Goal: Register for event/course

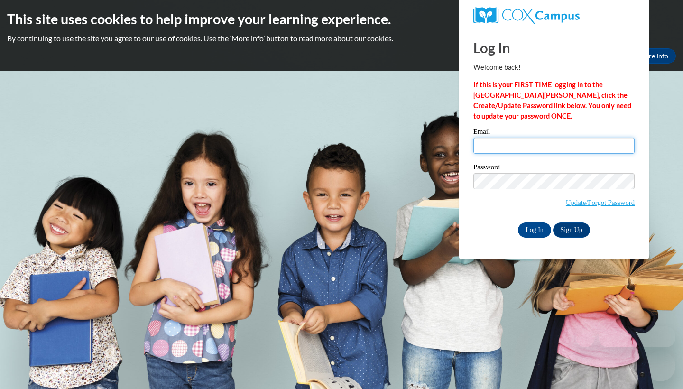
type input "[EMAIL_ADDRESS][DOMAIN_NAME]"
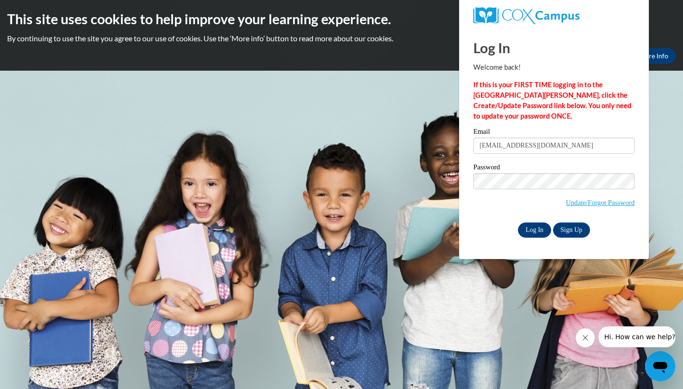
click at [537, 228] on input "Log In" at bounding box center [534, 230] width 33 height 15
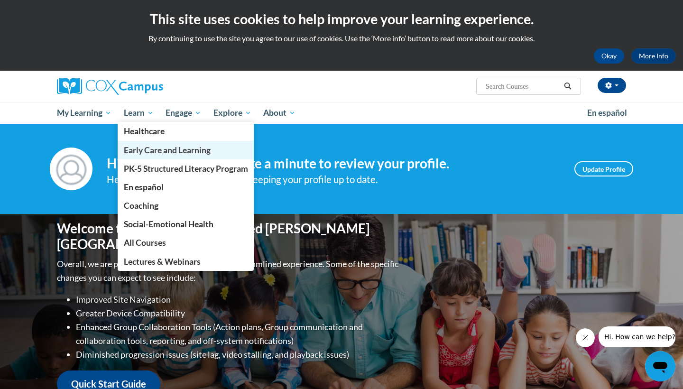
click at [150, 149] on span "Early Care and Learning" at bounding box center [167, 150] width 87 height 10
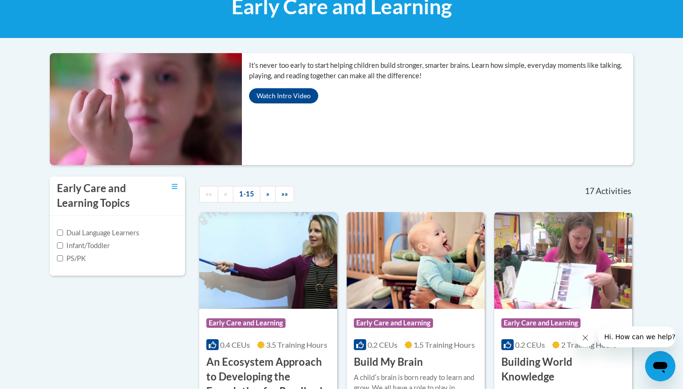
scroll to position [157, 0]
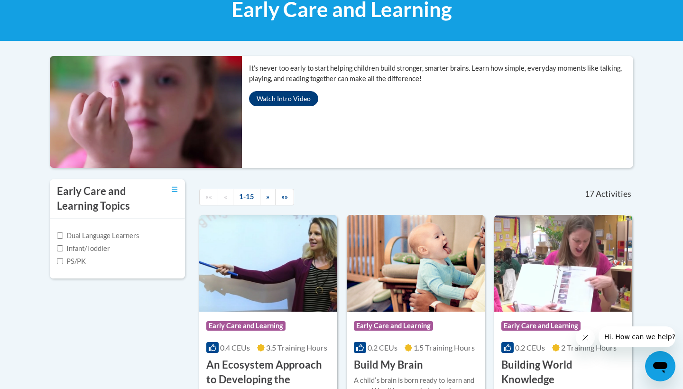
click at [287, 99] on button "Watch Intro Video" at bounding box center [283, 98] width 69 height 15
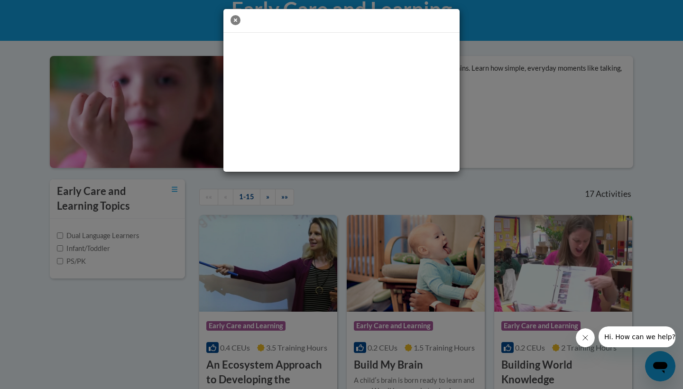
click at [233, 19] on icon "button" at bounding box center [236, 20] width 10 height 10
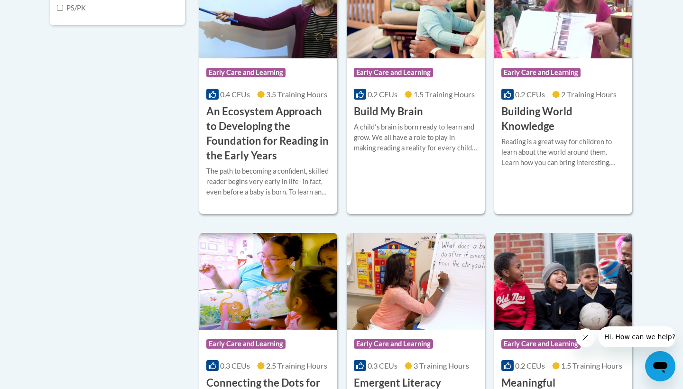
scroll to position [413, 0]
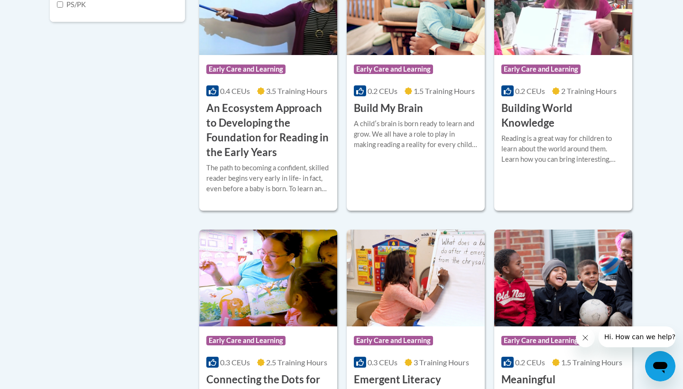
click at [248, 159] on h3 "An Ecosystem Approach to Developing the Foundation for Reading in the Early Yea…" at bounding box center [268, 130] width 124 height 58
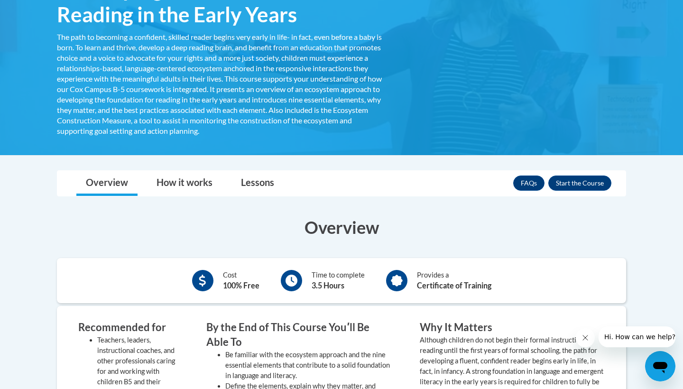
scroll to position [215, 0]
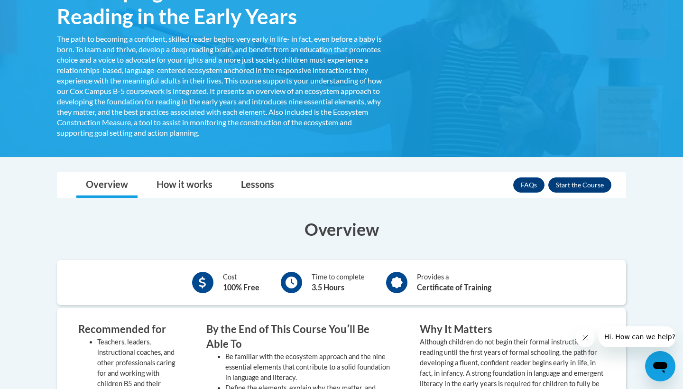
click at [575, 182] on button "Enroll" at bounding box center [580, 184] width 63 height 15
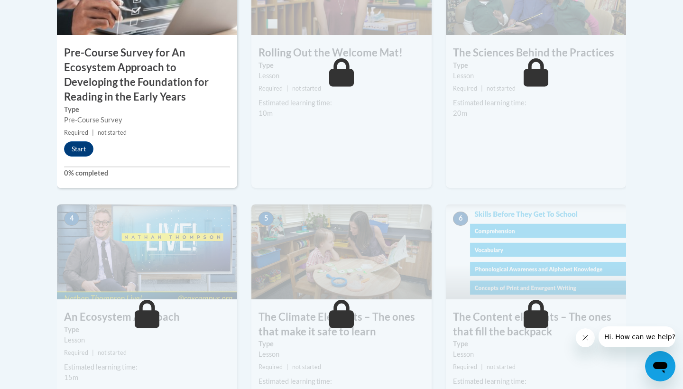
scroll to position [368, 0]
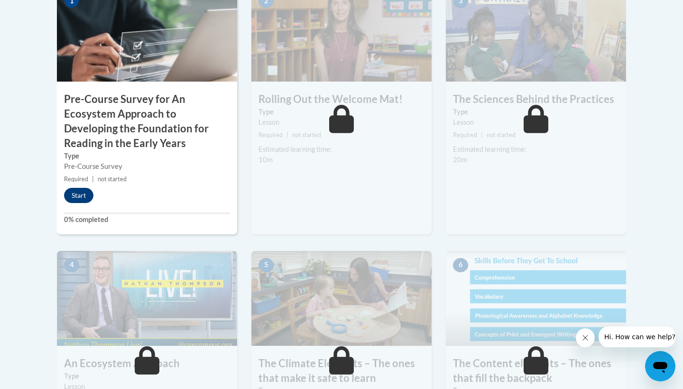
click at [82, 190] on button "Start" at bounding box center [78, 195] width 29 height 15
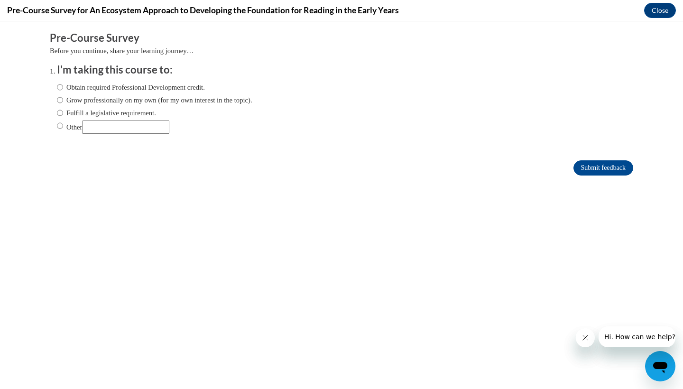
scroll to position [0, 0]
click at [64, 87] on label "Obtain required Professional Development credit." at bounding box center [131, 87] width 148 height 10
click at [63, 87] on input "Obtain required Professional Development credit." at bounding box center [60, 87] width 6 height 10
radio input "true"
click at [584, 168] on input "Submit feedback" at bounding box center [604, 167] width 60 height 15
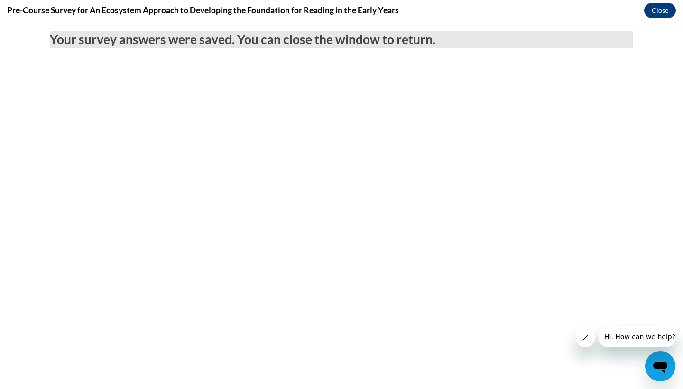
click at [663, 5] on button "Close" at bounding box center [660, 10] width 32 height 15
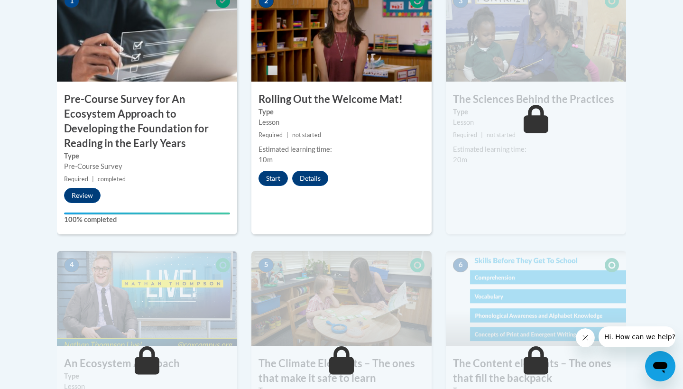
click at [584, 338] on icon "Close message from company" at bounding box center [586, 338] width 8 height 8
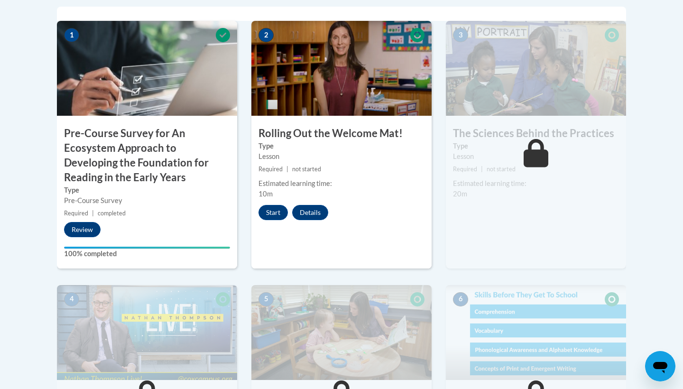
scroll to position [335, 0]
click at [82, 225] on button "Review" at bounding box center [82, 229] width 37 height 15
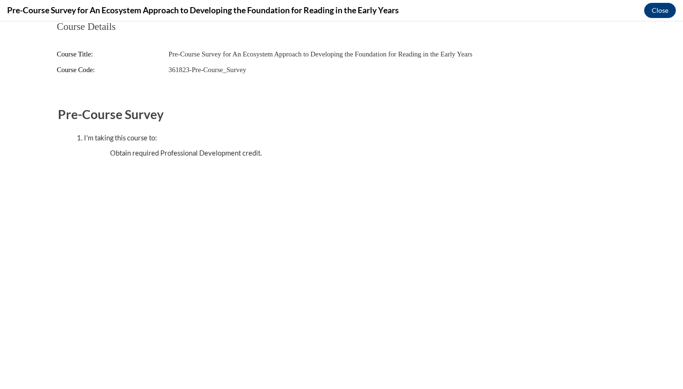
scroll to position [0, 0]
click at [662, 10] on button "Close" at bounding box center [660, 10] width 32 height 15
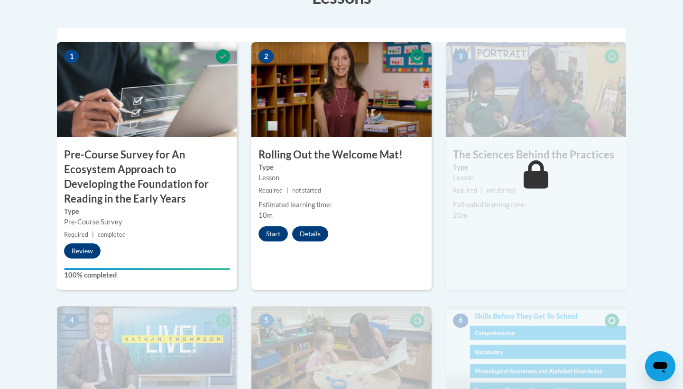
scroll to position [314, 0]
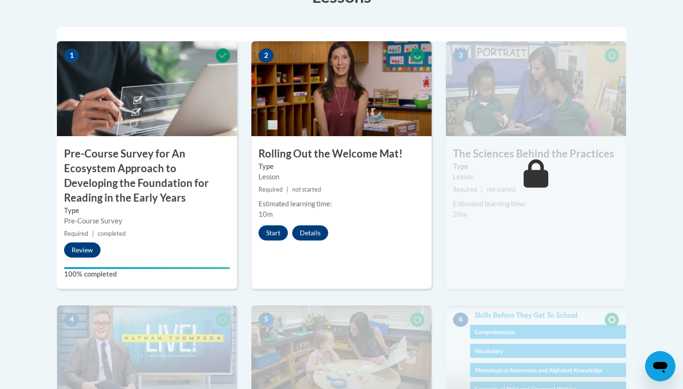
click at [87, 247] on button "Review" at bounding box center [82, 249] width 37 height 15
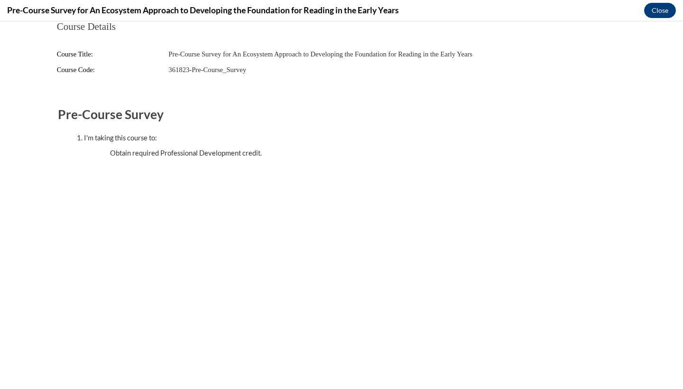
scroll to position [0, 0]
click at [664, 11] on button "Close" at bounding box center [660, 10] width 32 height 15
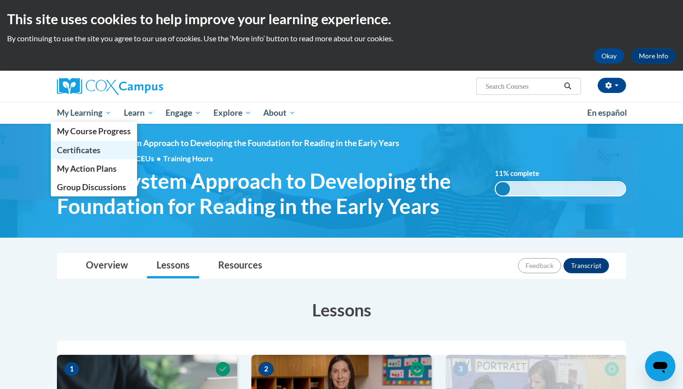
click at [89, 150] on span "Certificates" at bounding box center [79, 150] width 44 height 10
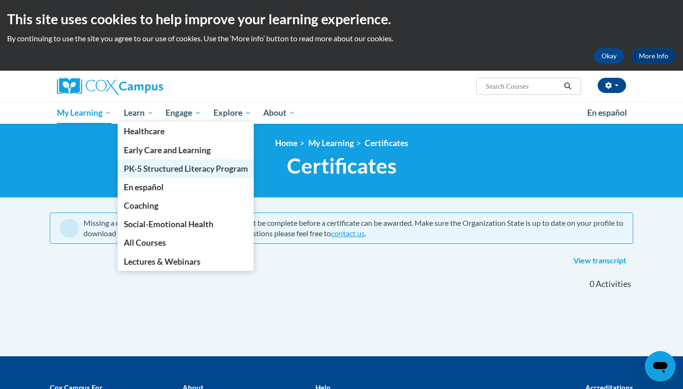
click at [152, 167] on span "PK-5 Structured Literacy Program" at bounding box center [186, 169] width 124 height 10
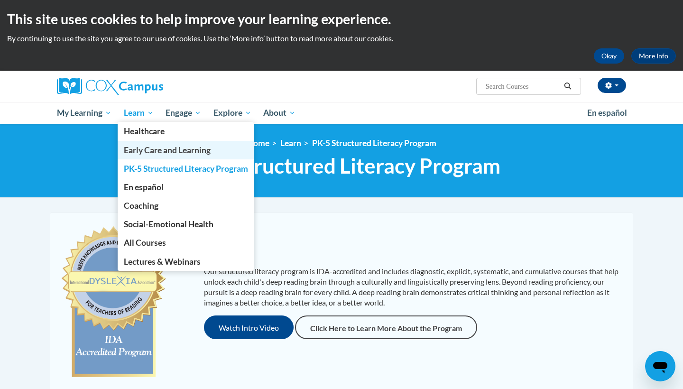
click at [147, 149] on span "Early Care and Learning" at bounding box center [167, 150] width 87 height 10
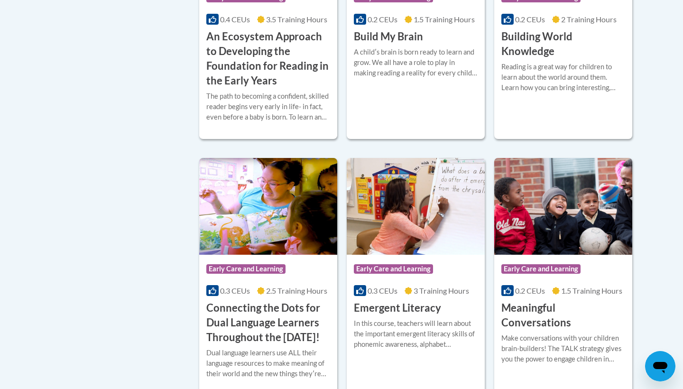
scroll to position [495, 0]
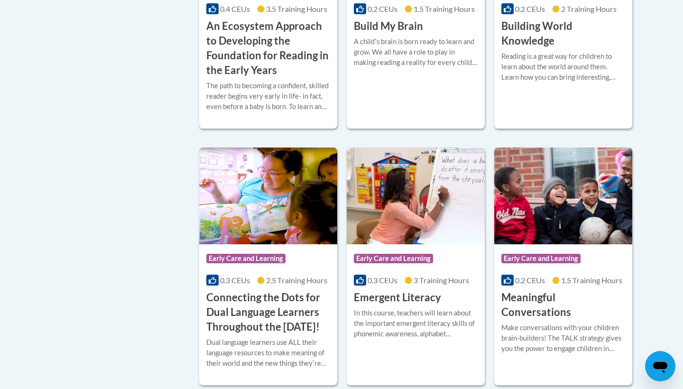
click at [255, 77] on h3 "An Ecosystem Approach to Developing the Foundation for Reading in the Early Yea…" at bounding box center [268, 48] width 124 height 58
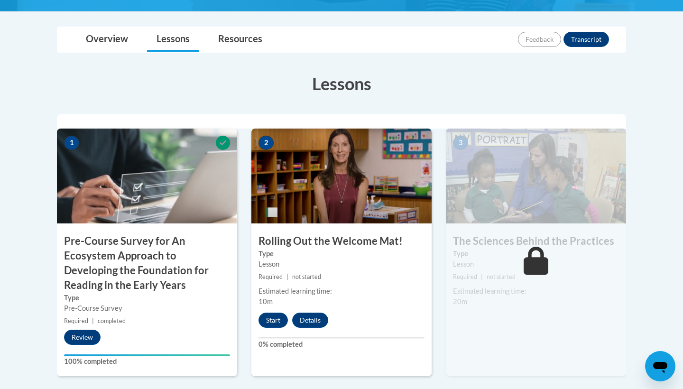
scroll to position [227, 0]
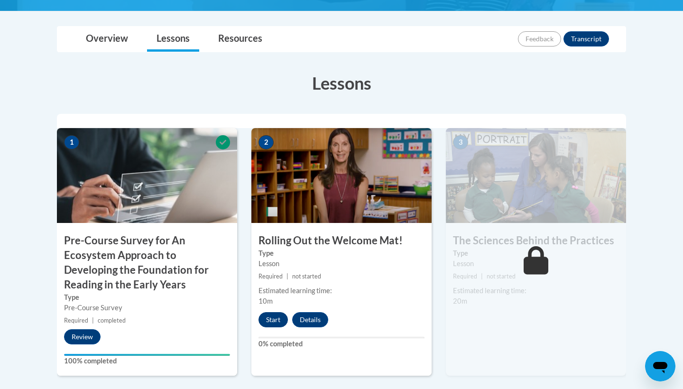
click at [273, 318] on button "Start" at bounding box center [273, 319] width 29 height 15
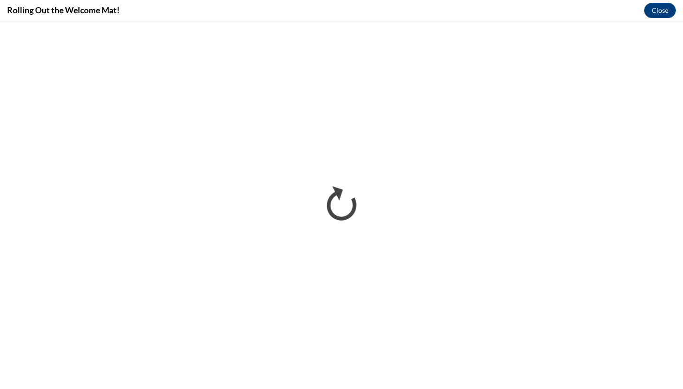
scroll to position [0, 0]
click at [658, 9] on button "Close" at bounding box center [660, 10] width 32 height 15
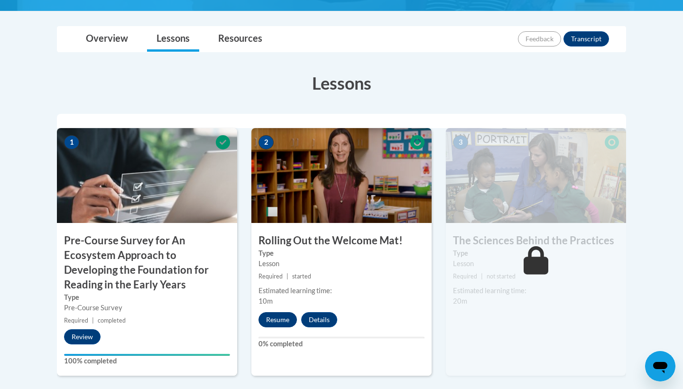
click at [280, 317] on button "Resume" at bounding box center [278, 319] width 38 height 15
